Goal: Information Seeking & Learning: Learn about a topic

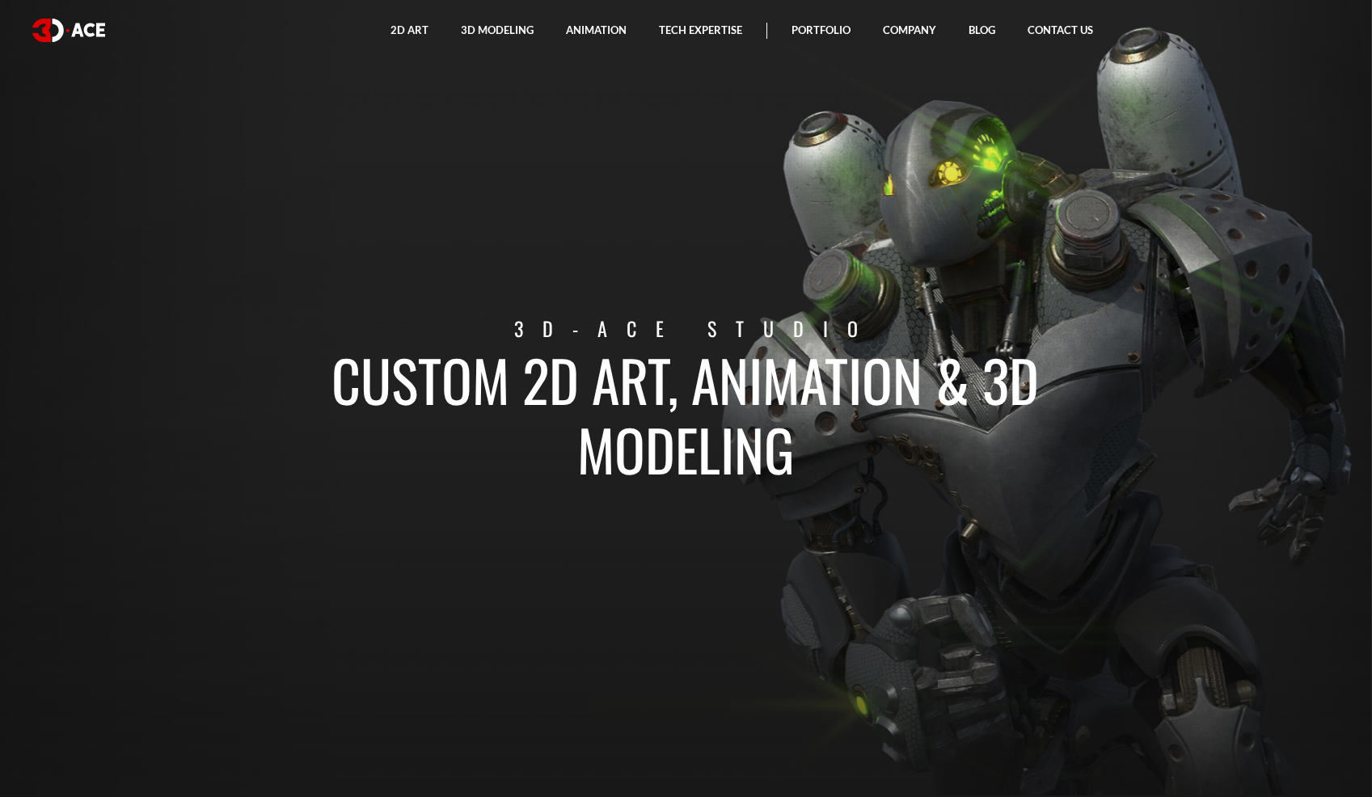
drag, startPoint x: 808, startPoint y: 469, endPoint x: 355, endPoint y: 279, distance: 491.6
click at [355, 279] on section "Custom 2D art, animation & 3D modeling 3D-Ace studio" at bounding box center [686, 398] width 1372 height 797
click at [856, 371] on h1 "Custom 2D art, animation & 3D modeling" at bounding box center [686, 413] width 896 height 139
drag, startPoint x: 561, startPoint y: 327, endPoint x: 548, endPoint y: 328, distance: 13.0
click at [533, 327] on p "3D-Ace studio" at bounding box center [696, 329] width 917 height 30
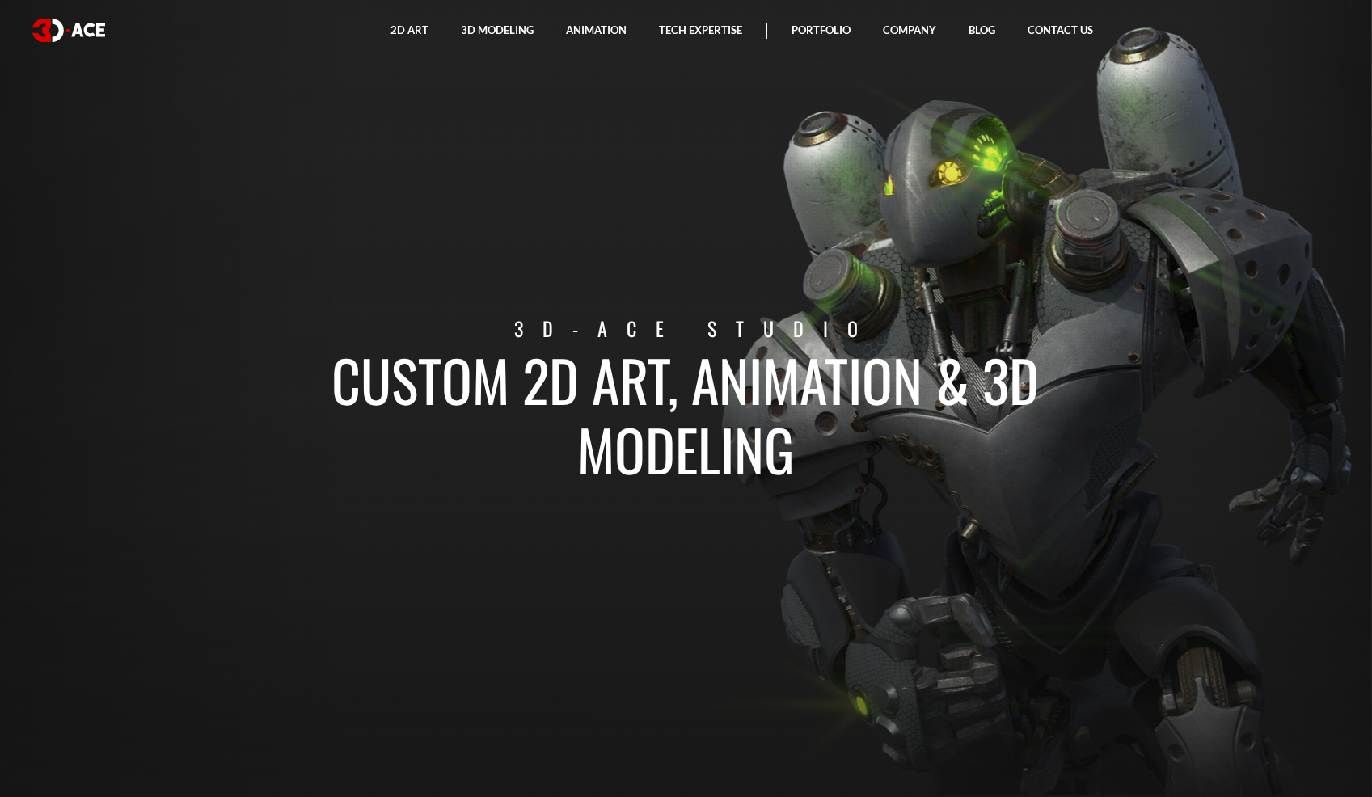
click at [579, 327] on p "3D-Ace studio" at bounding box center [696, 329] width 917 height 30
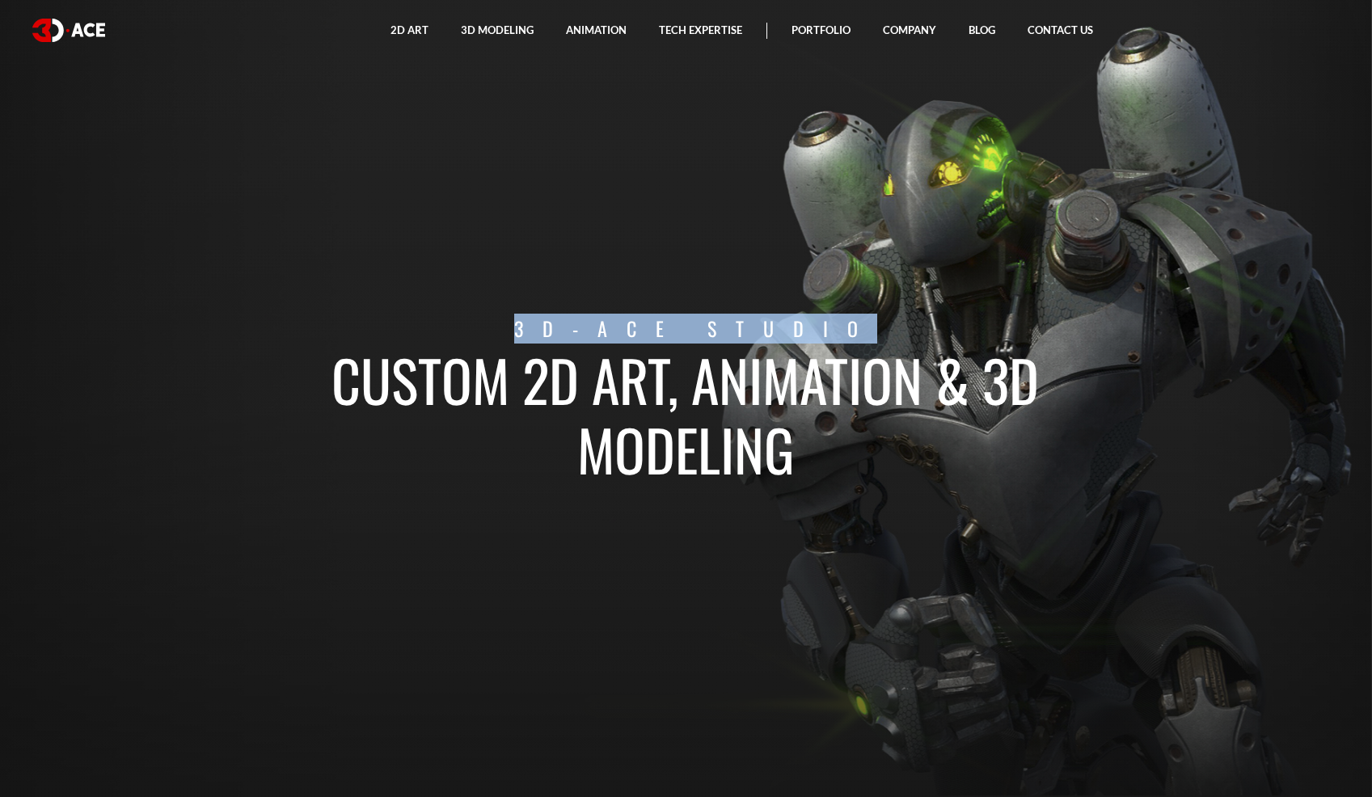
drag, startPoint x: 500, startPoint y: 335, endPoint x: 922, endPoint y: 324, distance: 422.9
click at [922, 324] on p "3D-Ace studio" at bounding box center [696, 329] width 917 height 30
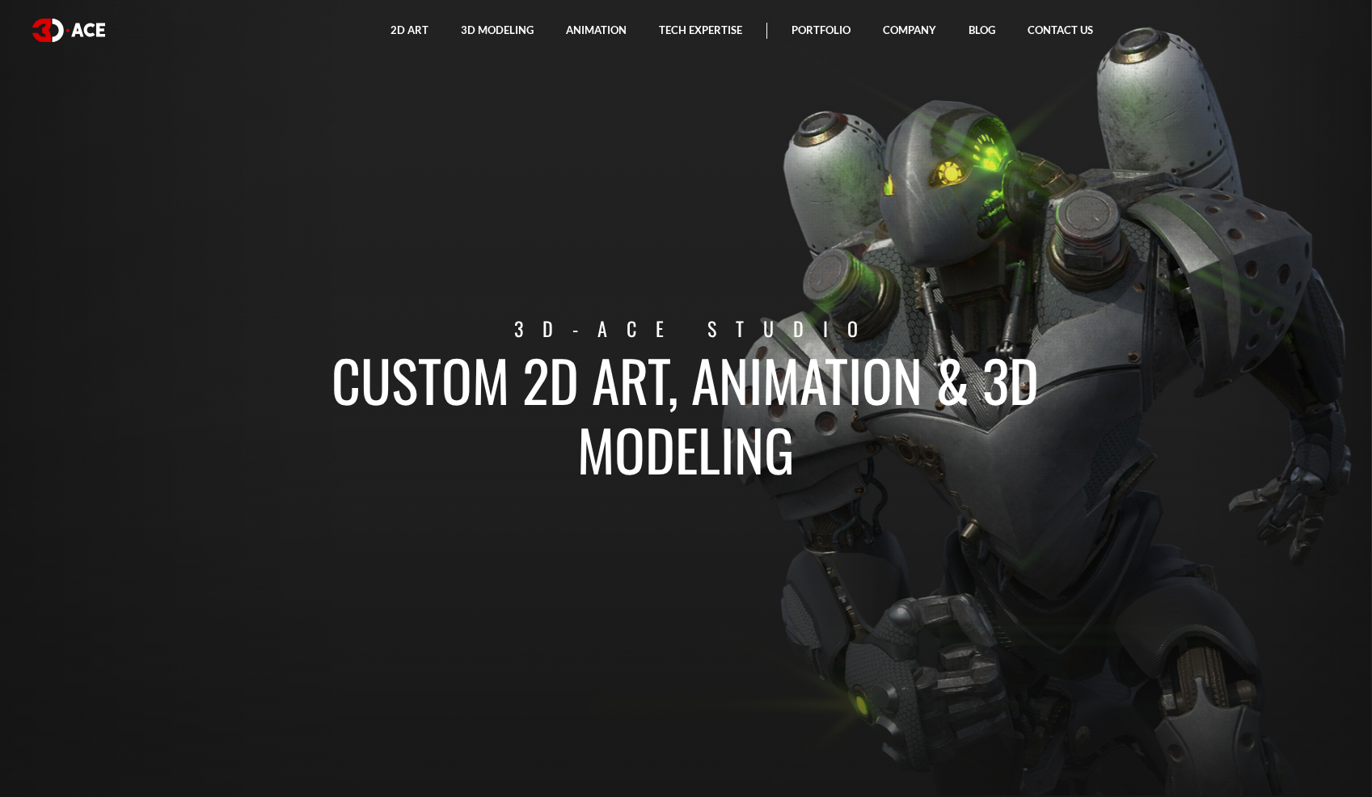
click at [663, 356] on h1 "Custom 2D art, animation & 3D modeling" at bounding box center [686, 413] width 896 height 139
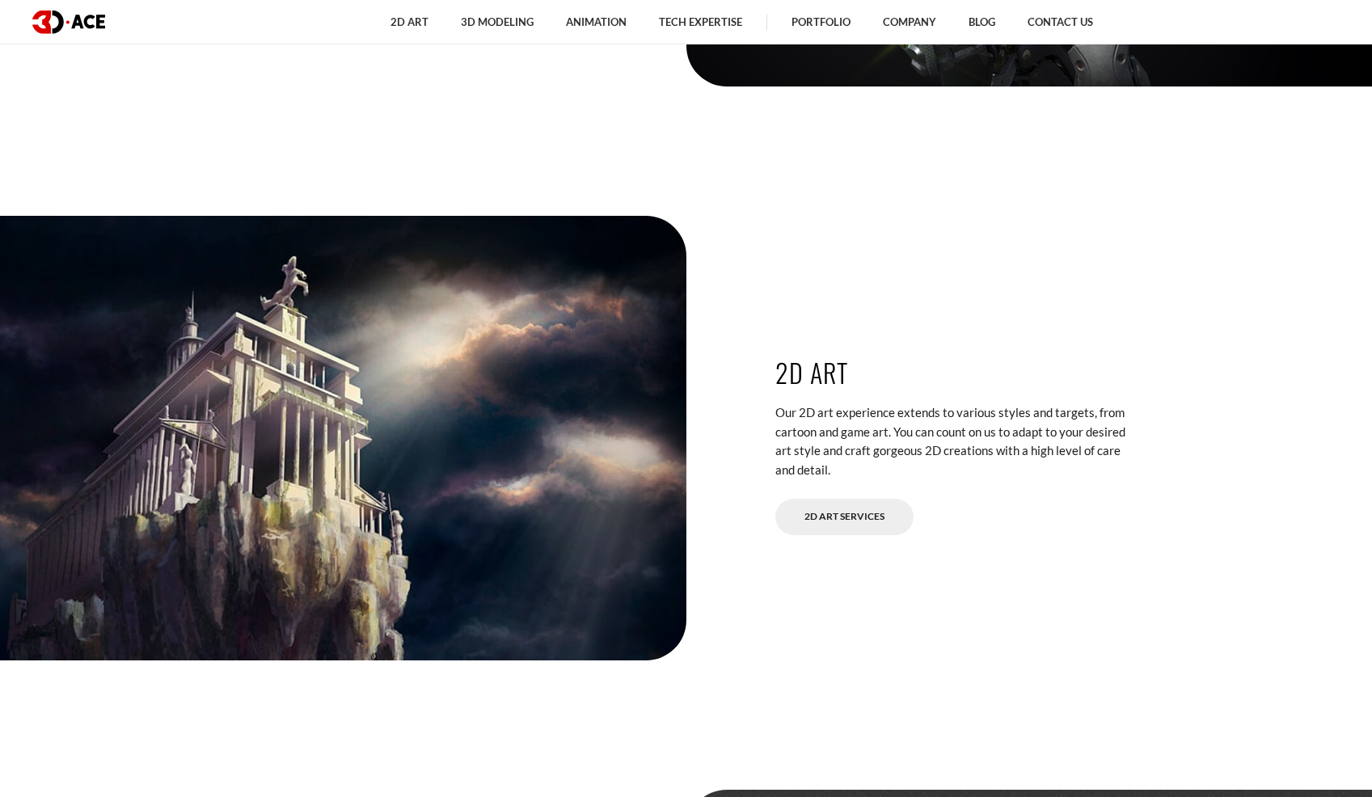
scroll to position [2949, 0]
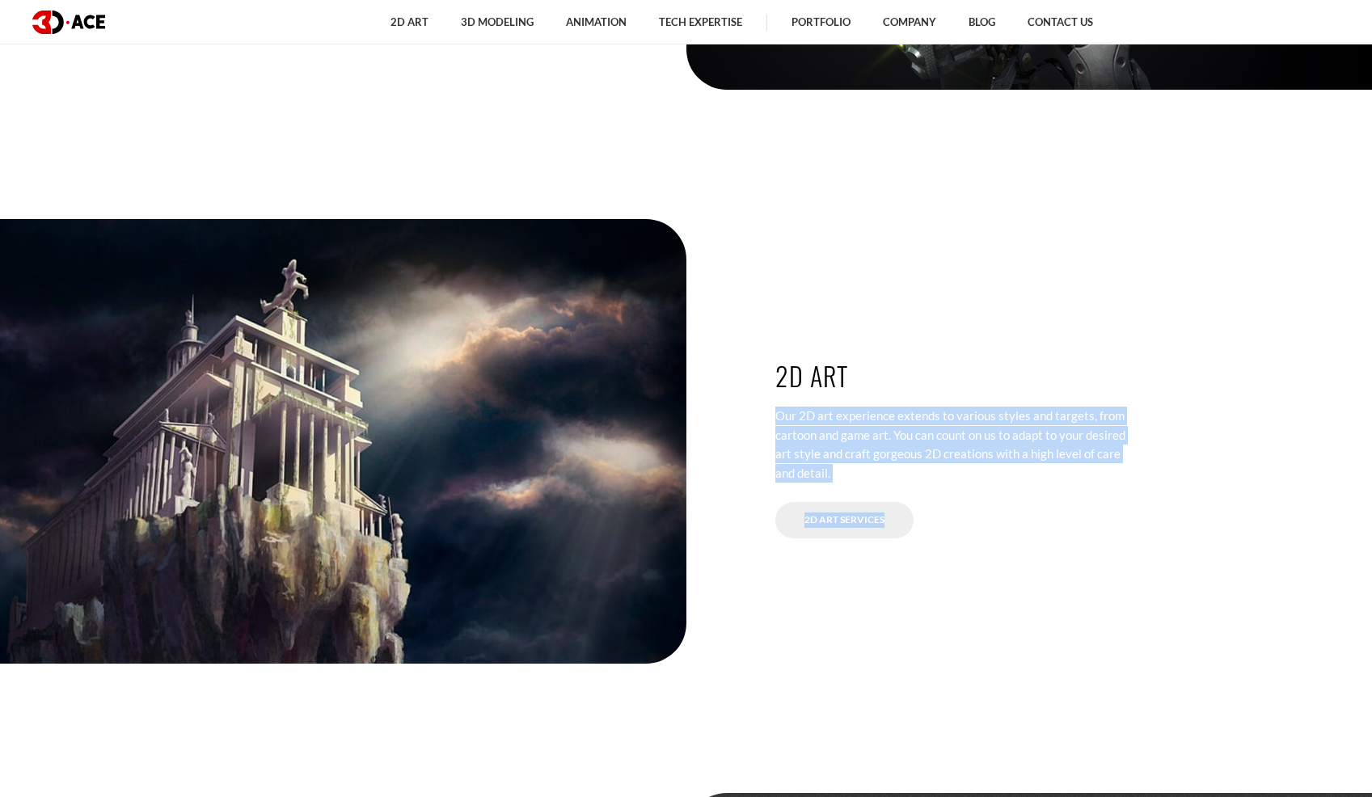
drag, startPoint x: 816, startPoint y: 382, endPoint x: 670, endPoint y: 384, distance: 145.5
click at [670, 384] on div "2D Art Our 2D art experience extends to various styles and targets, from cartoo…" at bounding box center [686, 441] width 921 height 445
click at [994, 470] on p "Our 2D art experience extends to various styles and targets, from cartoon and g…" at bounding box center [955, 445] width 360 height 76
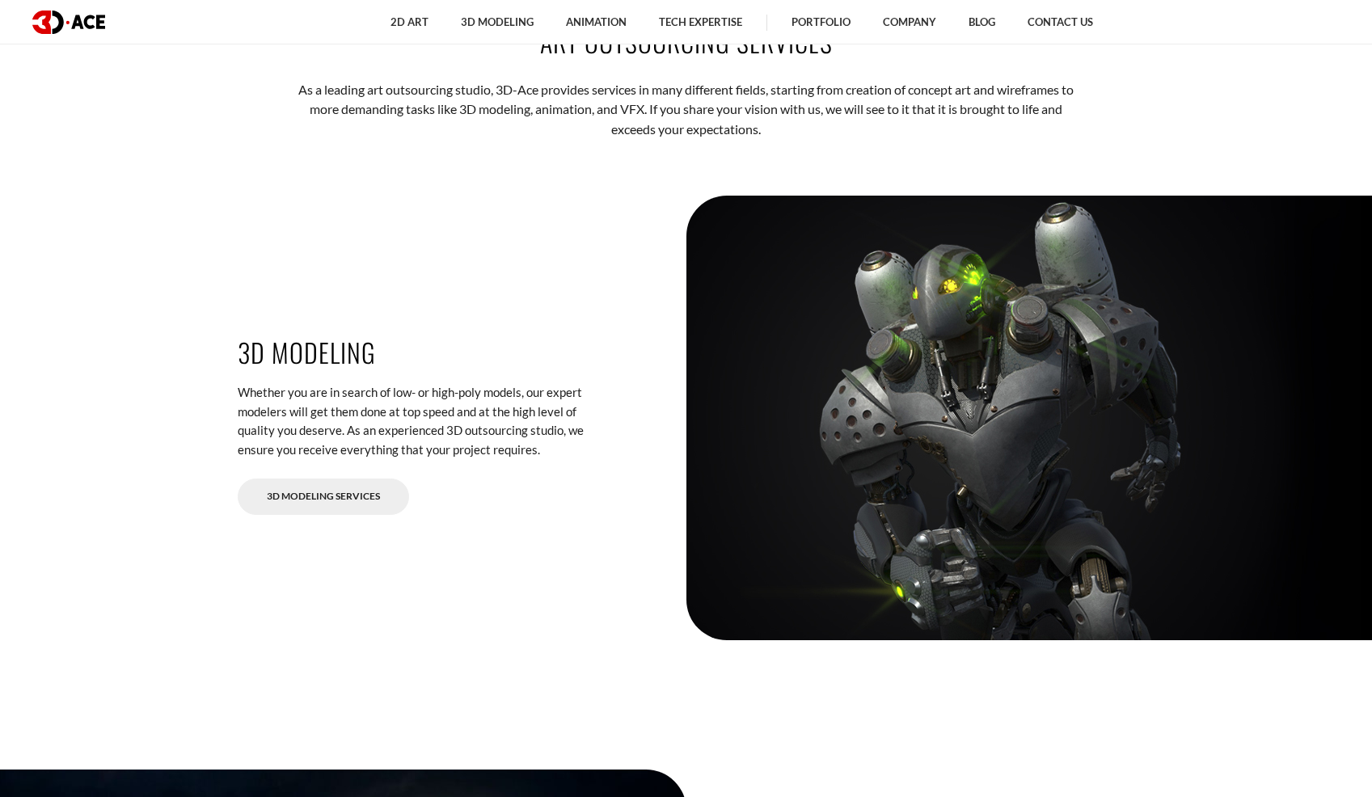
scroll to position [2396, 0]
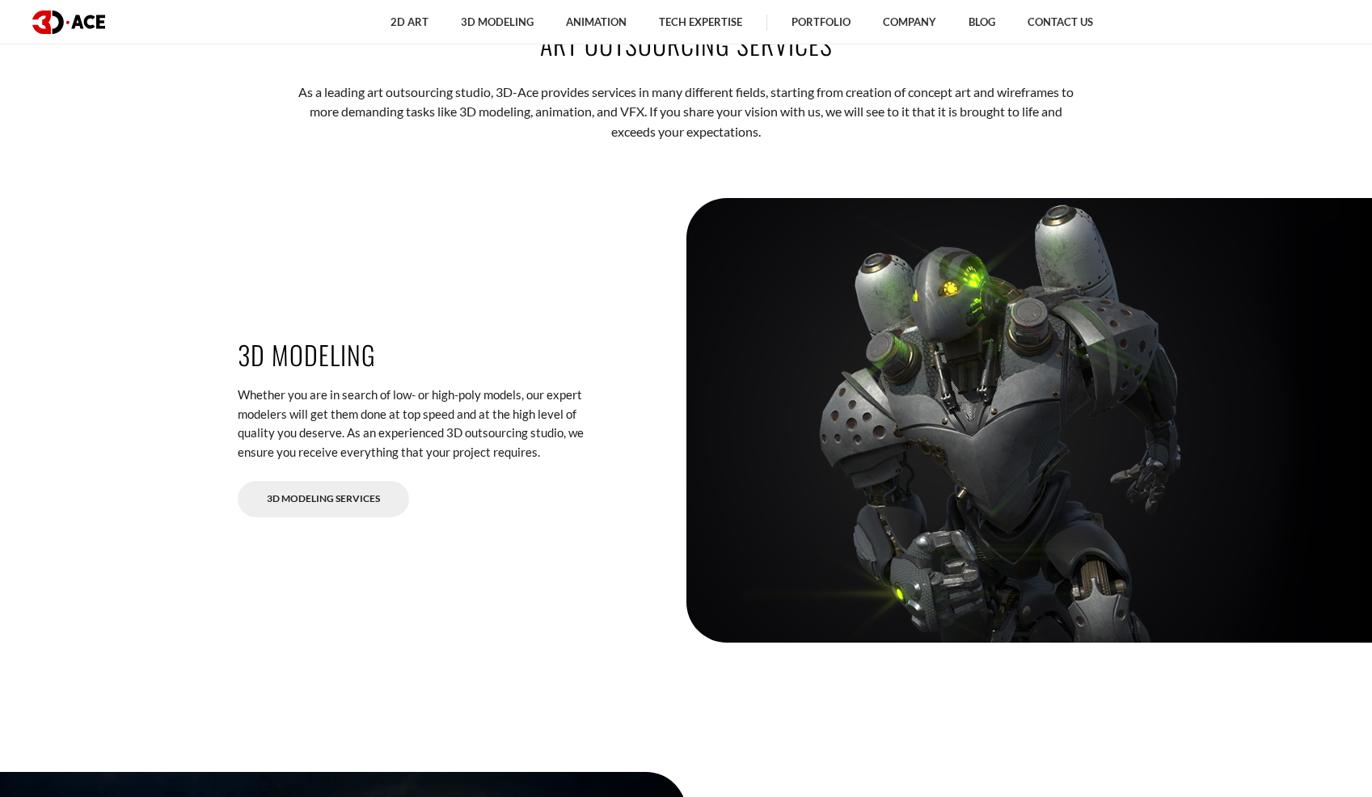
click at [988, 344] on div at bounding box center [1087, 420] width 802 height 445
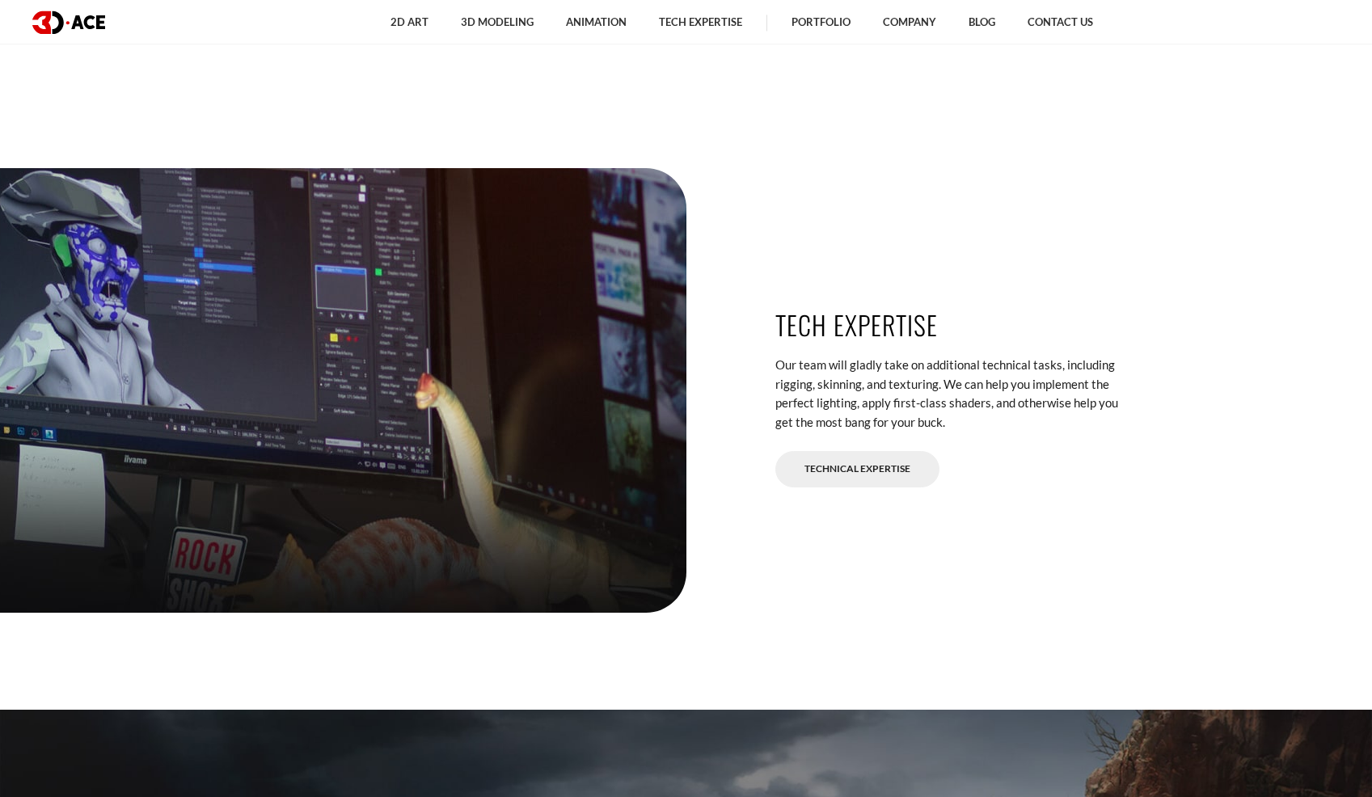
scroll to position [4147, 0]
click at [487, 353] on div at bounding box center [285, 391] width 802 height 445
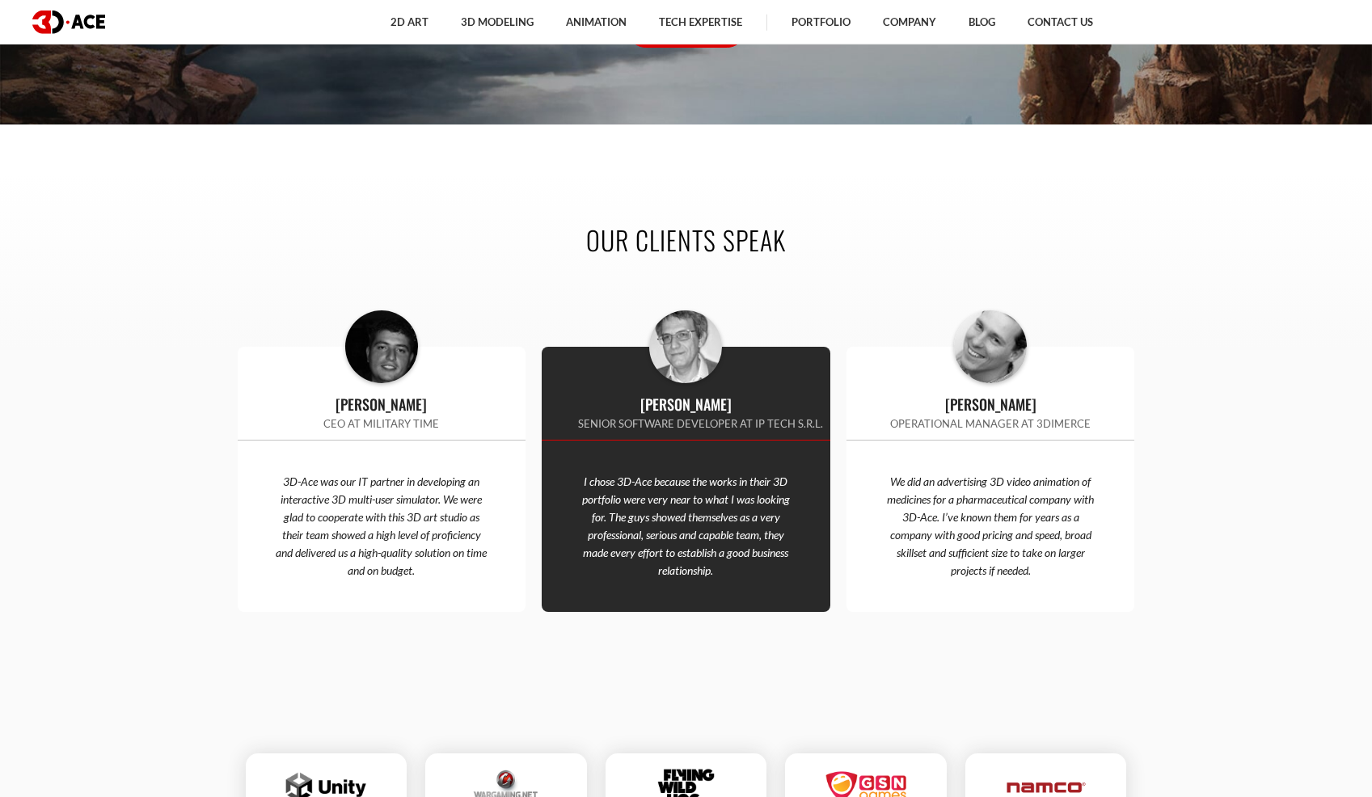
scroll to position [5160, 0]
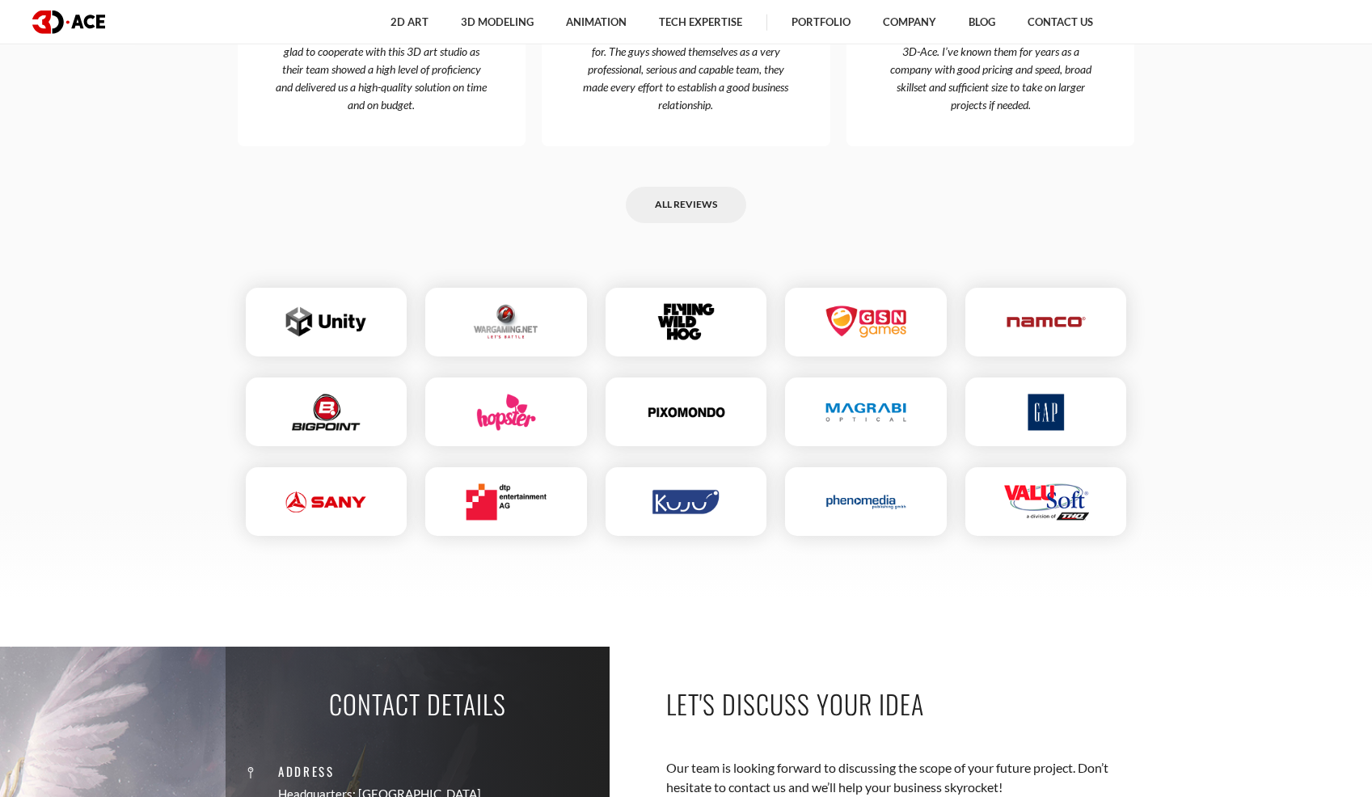
click at [677, 327] on img at bounding box center [686, 322] width 78 height 36
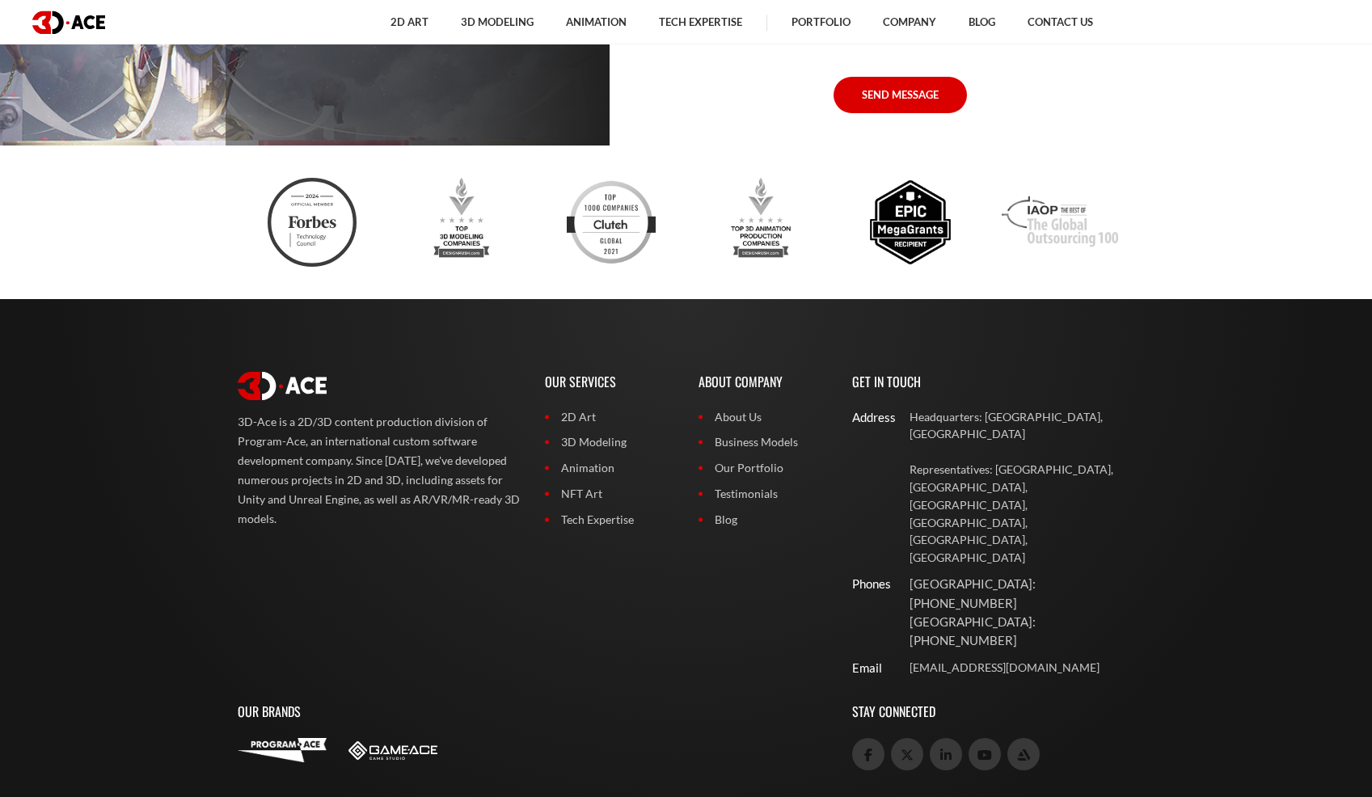
scroll to position [6783, 0]
click at [1141, 294] on div at bounding box center [686, 222] width 921 height 154
click at [188, 610] on footer "3D-Ace is a 2D/3D content production division of Program-Ace, an international …" at bounding box center [686, 612] width 1372 height 629
drag, startPoint x: 914, startPoint y: 782, endPoint x: 949, endPoint y: 788, distance: 35.2
